Goal: Information Seeking & Learning: Learn about a topic

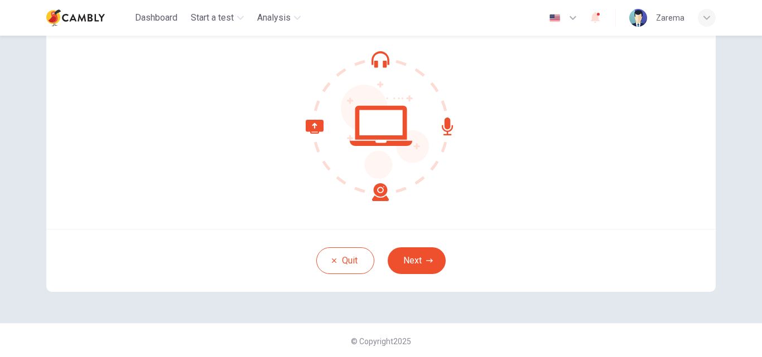
scroll to position [107, 0]
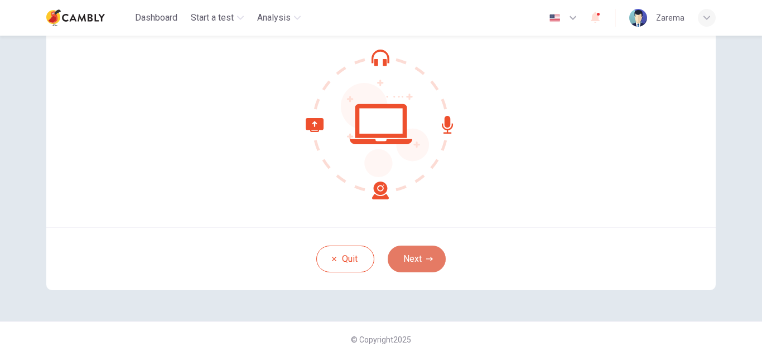
click at [414, 266] on button "Next" at bounding box center [417, 259] width 58 height 27
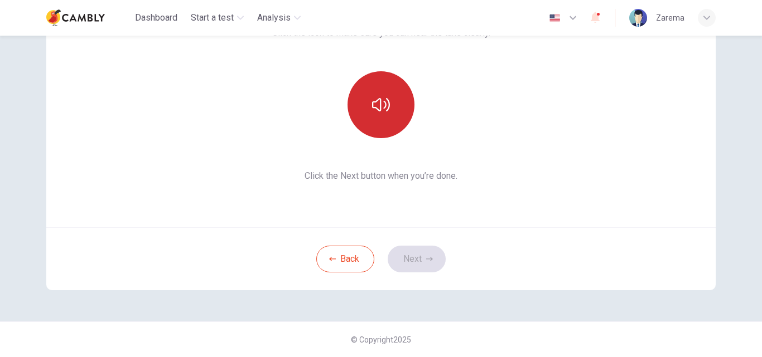
click at [377, 120] on button "button" at bounding box center [380, 104] width 67 height 67
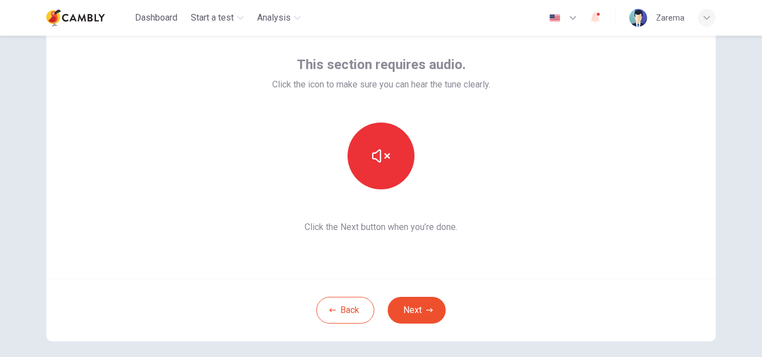
scroll to position [64, 0]
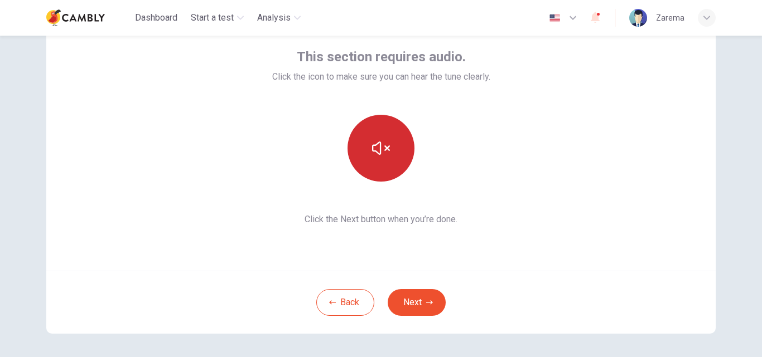
click at [399, 162] on button "button" at bounding box center [380, 148] width 67 height 67
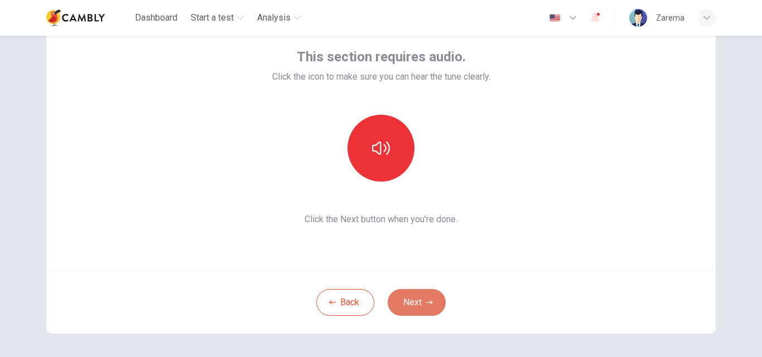
click at [396, 301] on button "Next" at bounding box center [417, 302] width 58 height 27
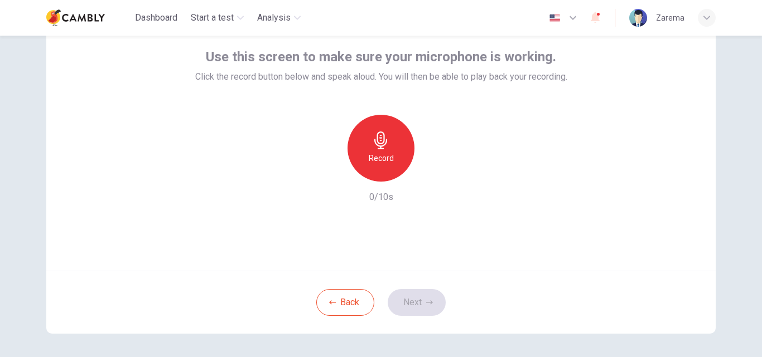
click at [362, 146] on div "Record" at bounding box center [380, 148] width 67 height 67
click at [418, 297] on button "Next" at bounding box center [417, 302] width 58 height 27
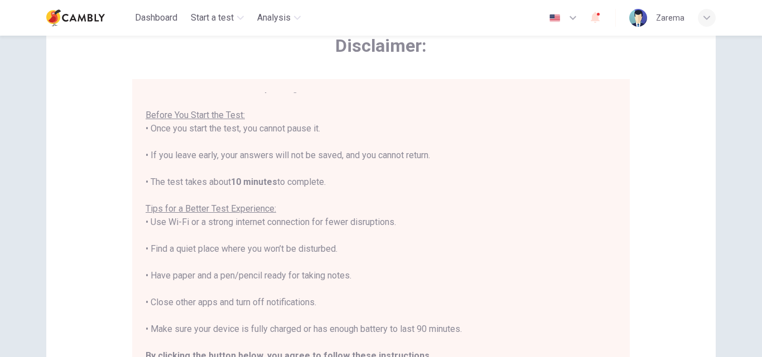
scroll to position [13, 0]
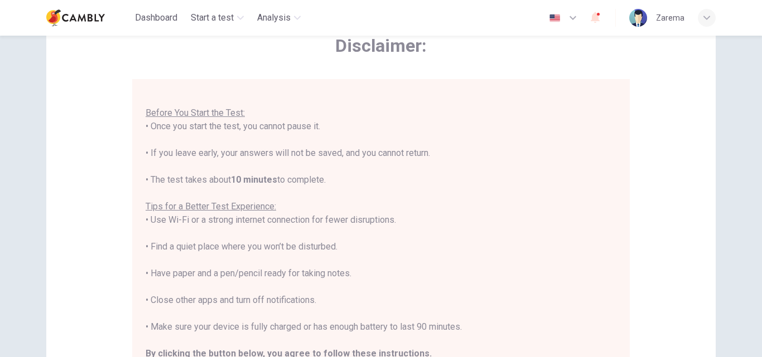
drag, startPoint x: 619, startPoint y: 196, endPoint x: 618, endPoint y: 178, distance: 18.4
click at [619, 196] on div "You are about to start a CEFR Speaking Test . Before You Start the Test: • Once…" at bounding box center [380, 240] width 497 height 323
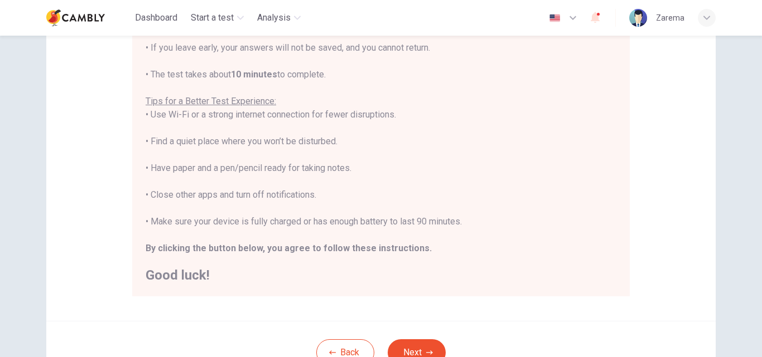
scroll to position [171, 0]
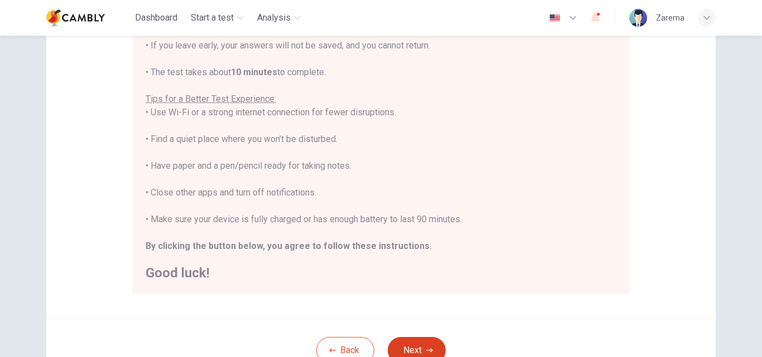
click at [410, 348] on button "Next" at bounding box center [417, 350] width 58 height 27
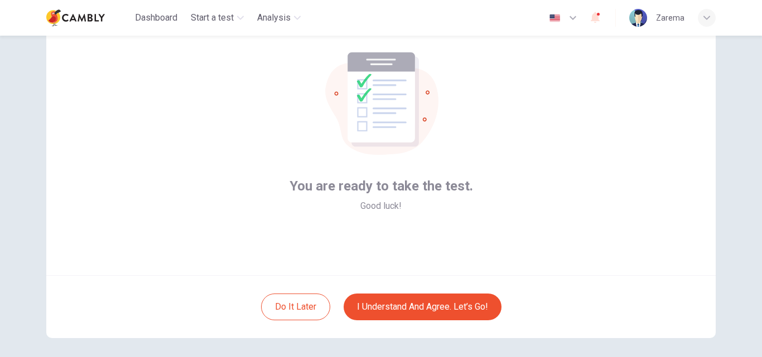
scroll to position [58, 0]
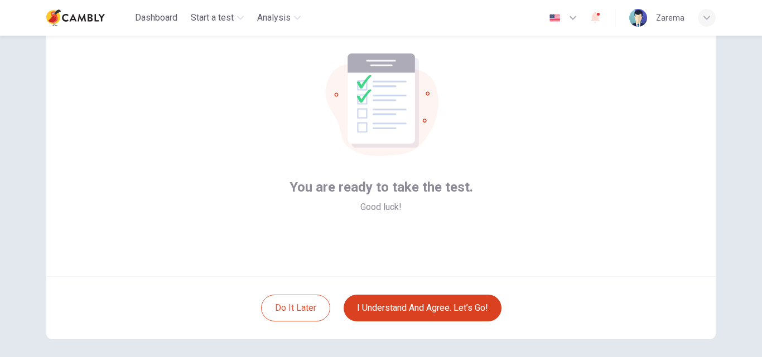
click at [438, 303] on button "I understand and agree. Let’s go!" at bounding box center [422, 308] width 158 height 27
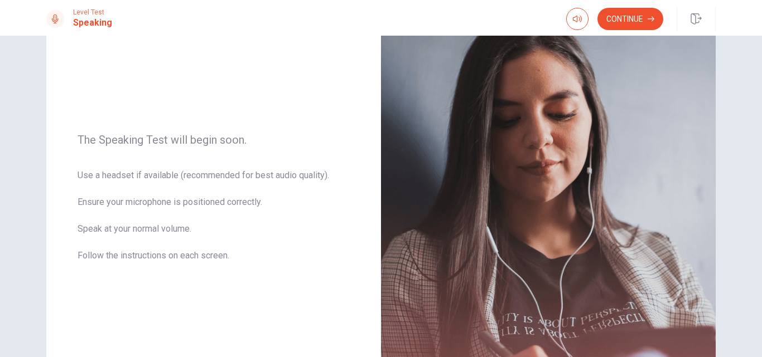
scroll to position [114, 0]
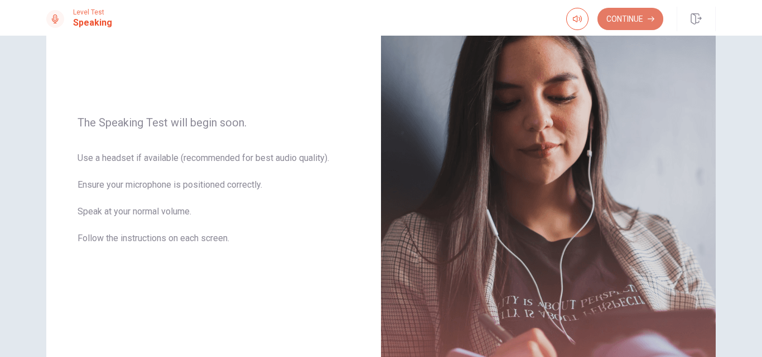
click at [626, 17] on button "Continue" at bounding box center [630, 19] width 66 height 22
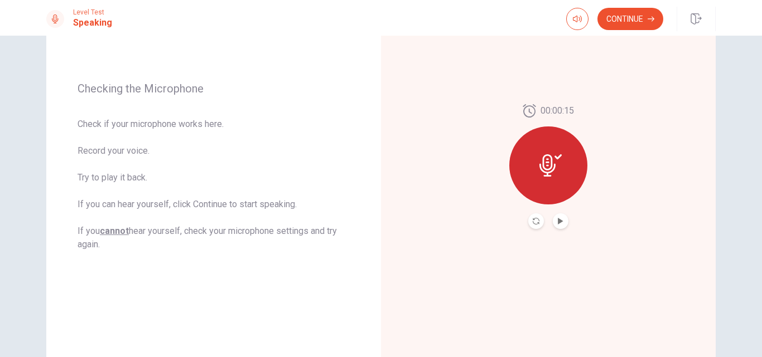
scroll to position [135, 0]
click at [650, 18] on icon "button" at bounding box center [650, 19] width 7 height 7
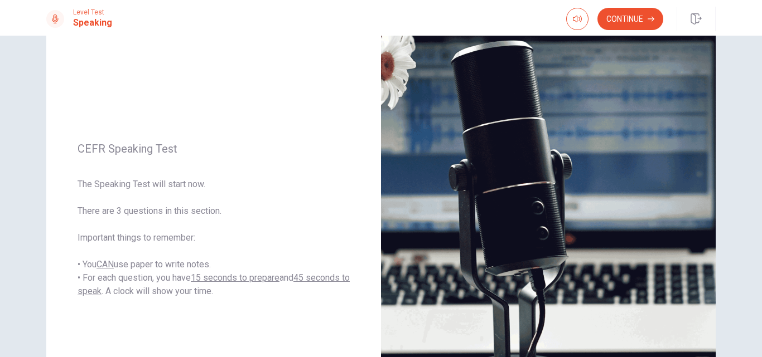
scroll to position [67, 0]
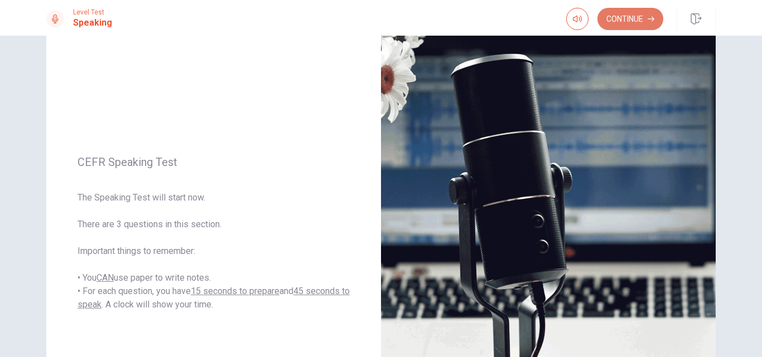
click at [615, 22] on button "Continue" at bounding box center [630, 19] width 66 height 22
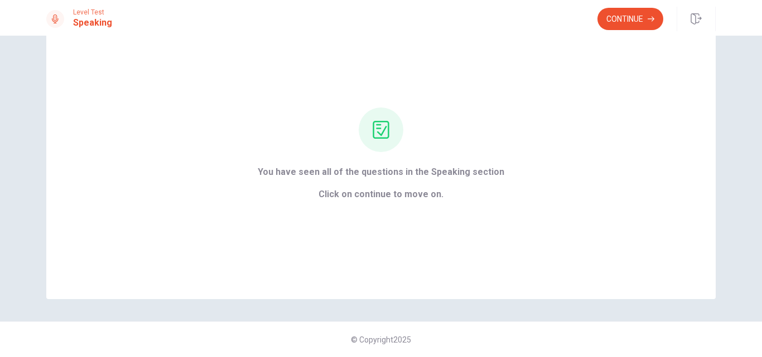
scroll to position [49, 0]
click at [615, 22] on button "Continue" at bounding box center [630, 19] width 66 height 22
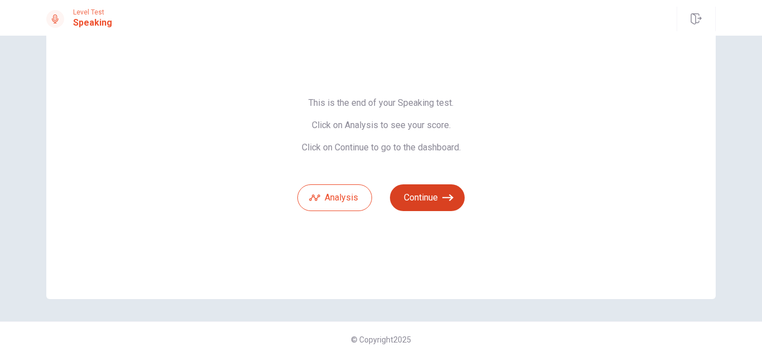
click at [442, 197] on icon "button" at bounding box center [447, 197] width 11 height 11
